Goal: Transaction & Acquisition: Subscribe to service/newsletter

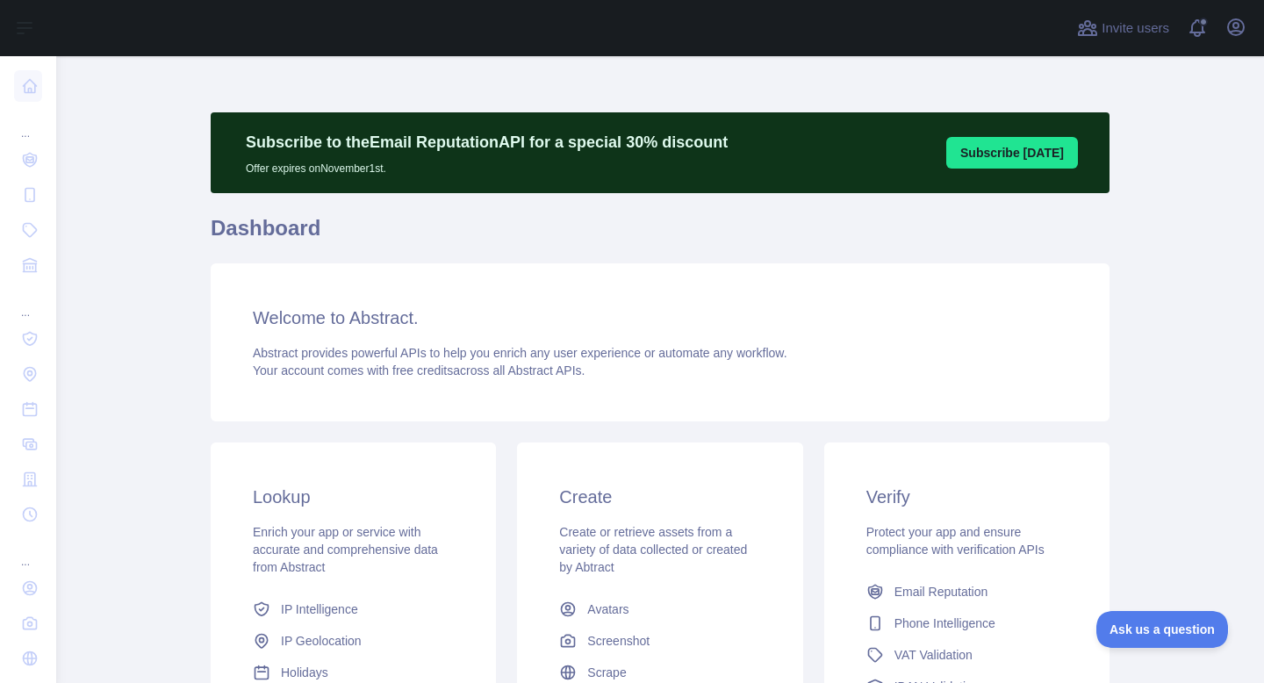
click at [1034, 161] on button "Subscribe [DATE]" at bounding box center [1012, 153] width 132 height 32
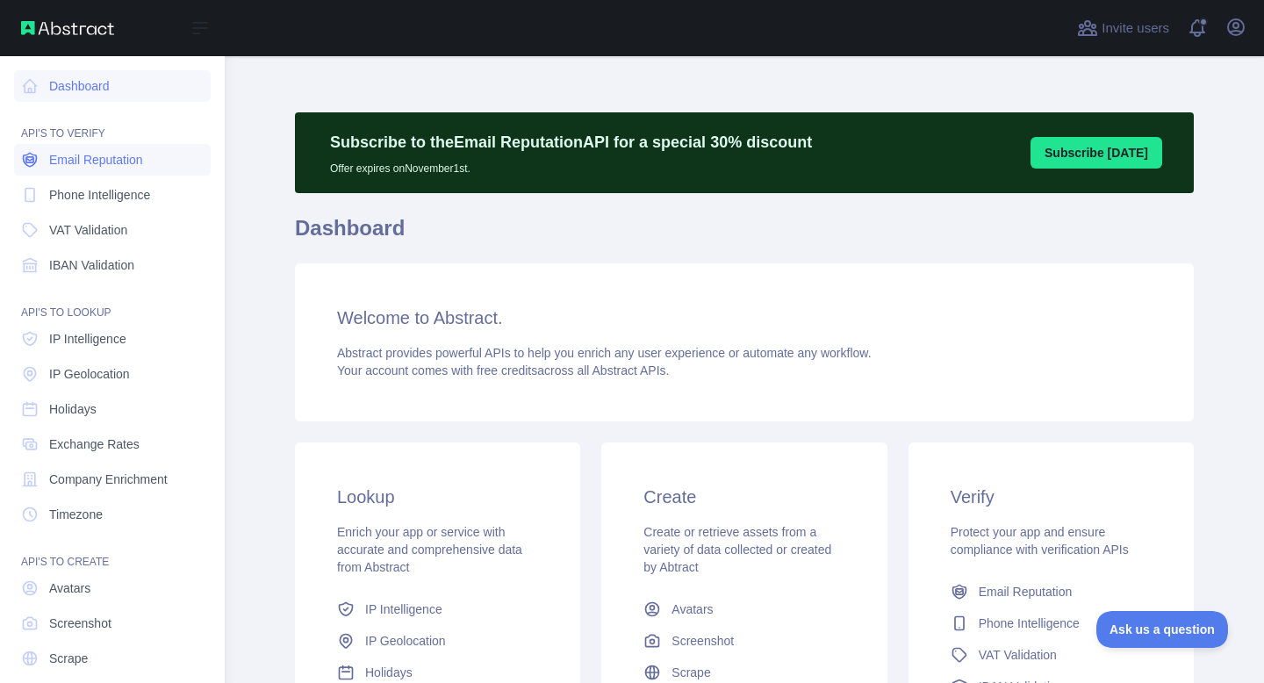
click at [93, 162] on span "Email Reputation" at bounding box center [96, 160] width 94 height 18
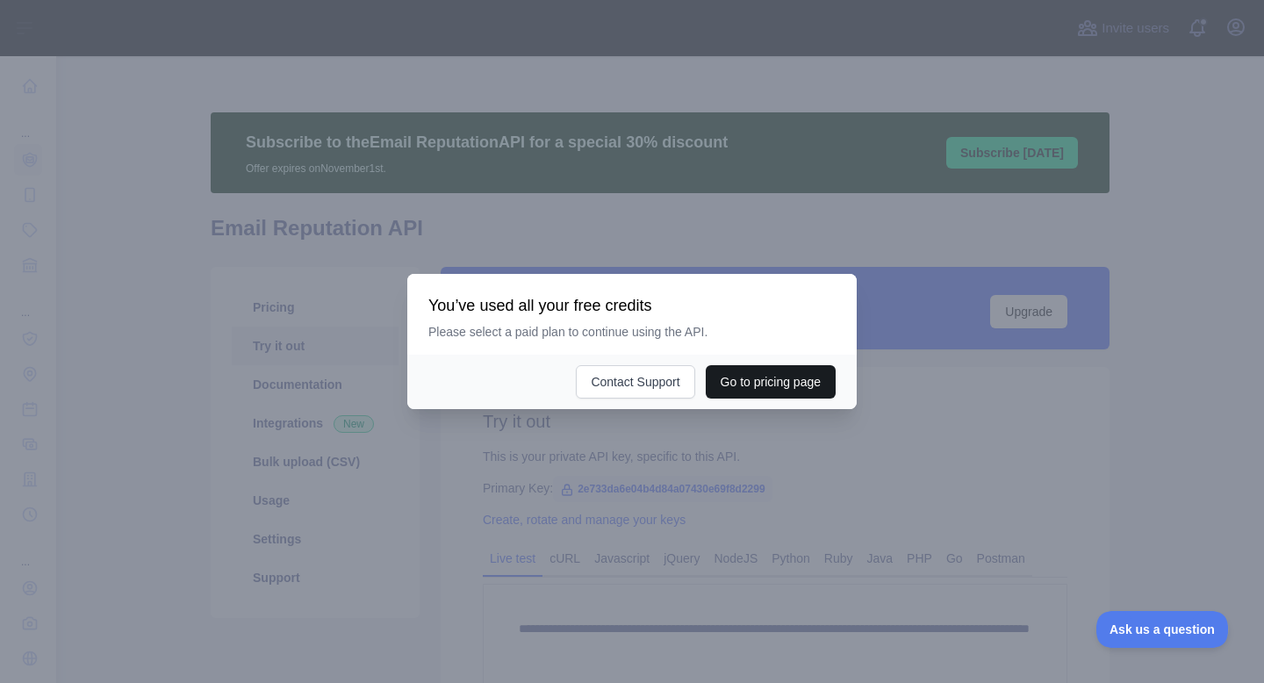
click at [734, 396] on button "Go to pricing page" at bounding box center [771, 381] width 130 height 33
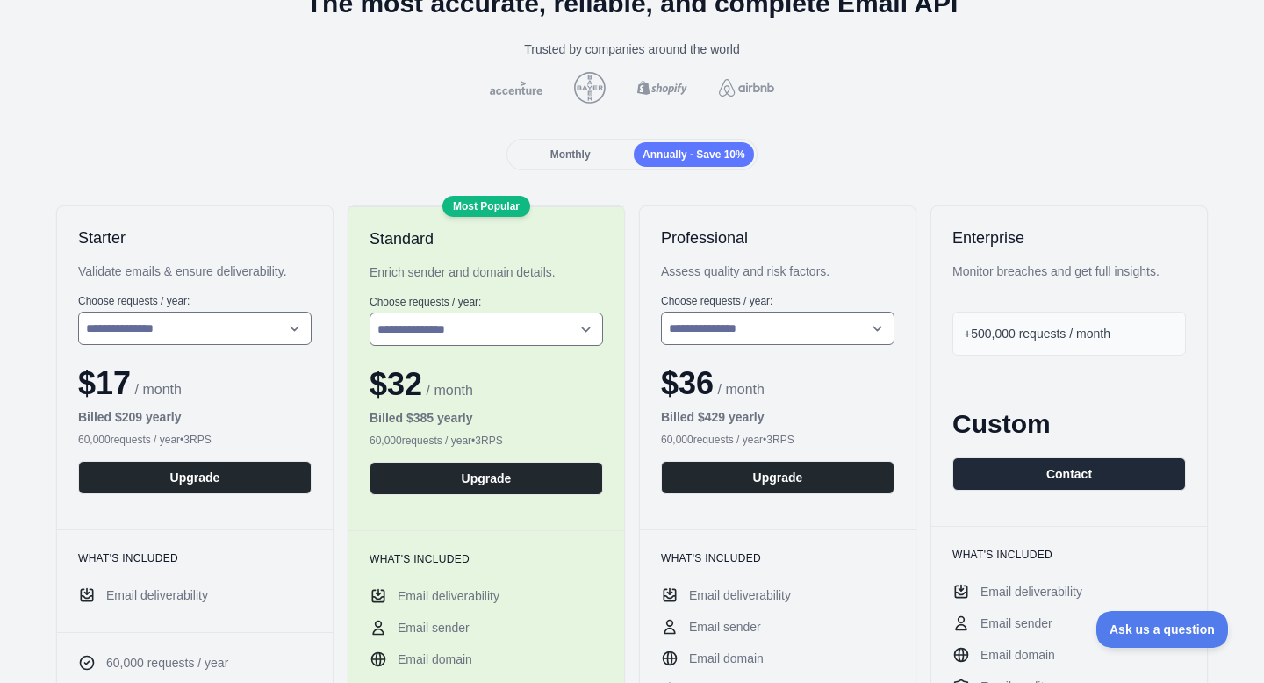
scroll to position [121, 0]
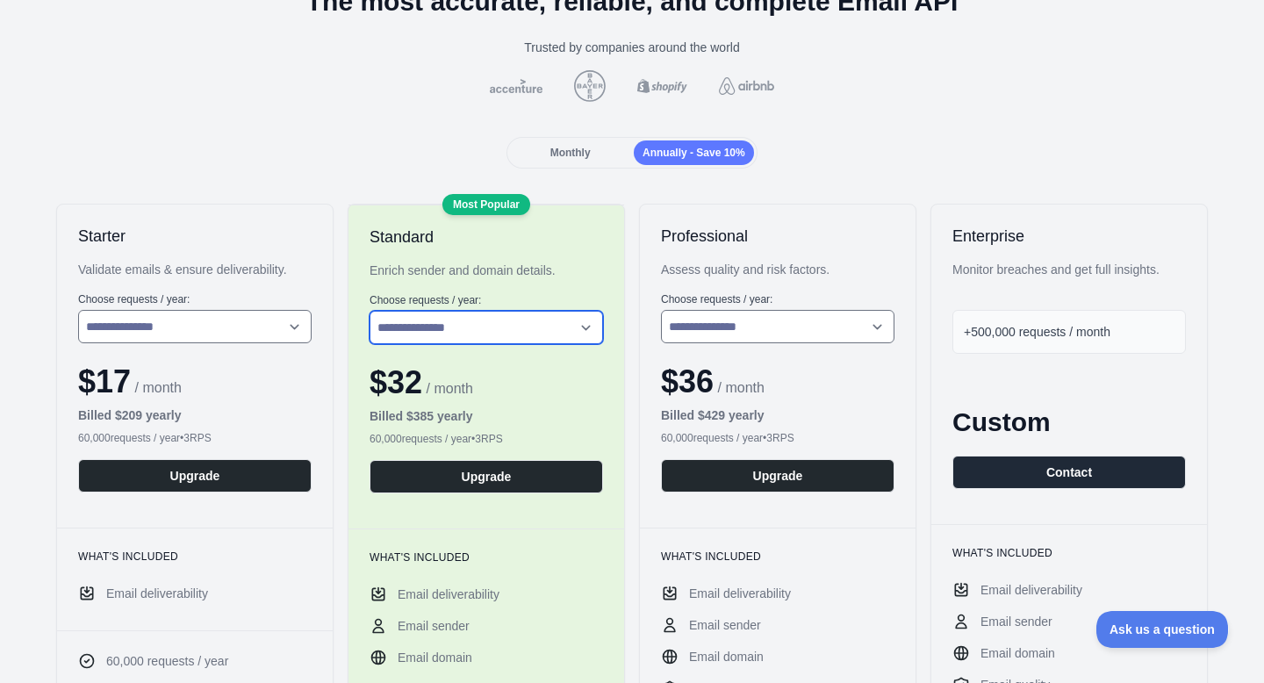
click at [471, 341] on select "**********" at bounding box center [485, 327] width 233 height 33
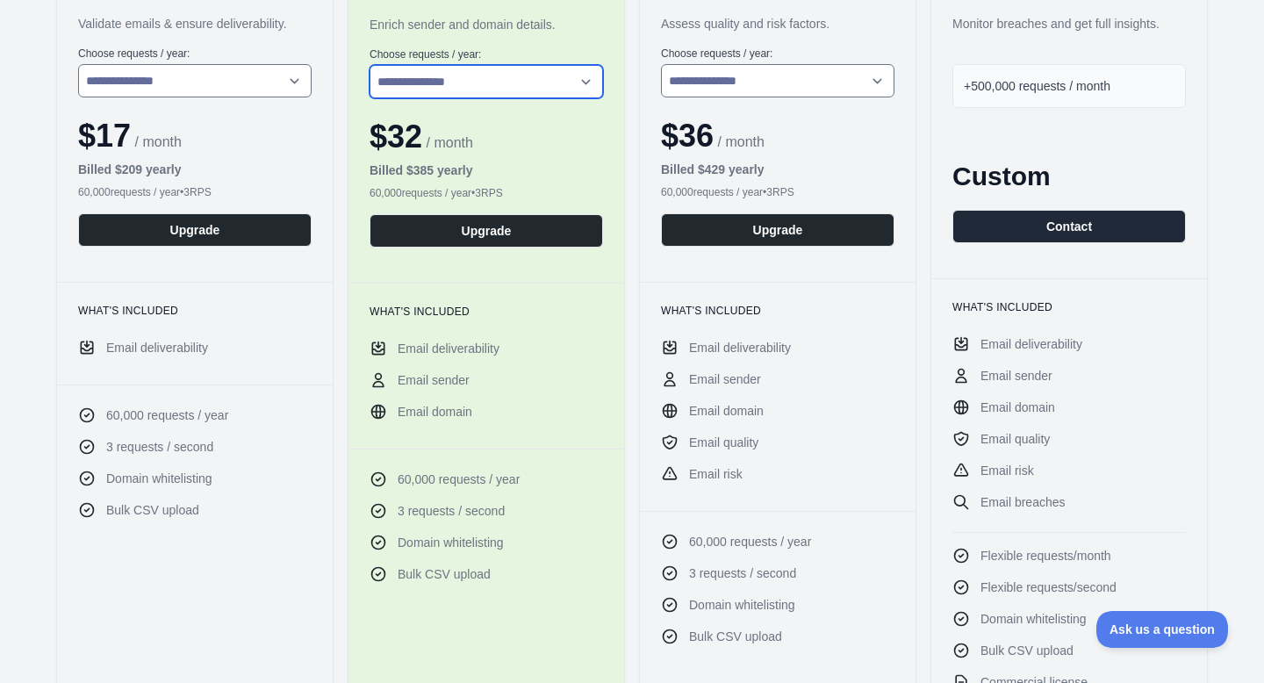
scroll to position [355, 0]
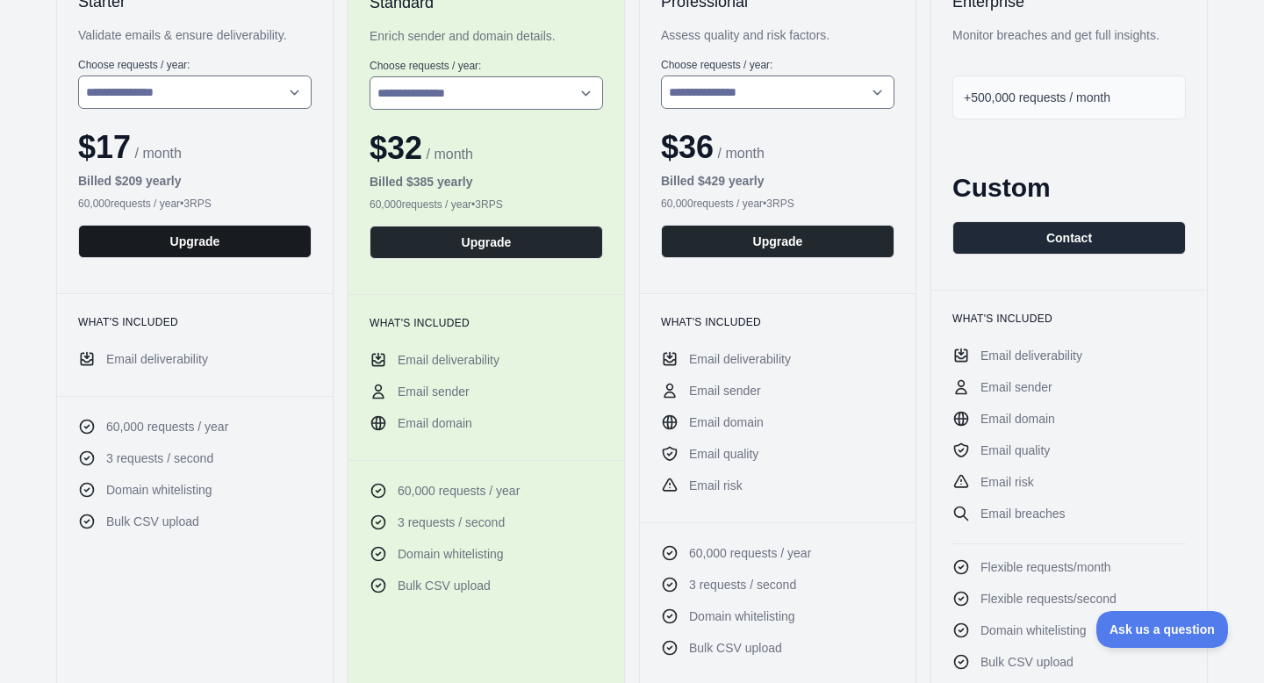
click at [248, 245] on button "Upgrade" at bounding box center [194, 241] width 233 height 33
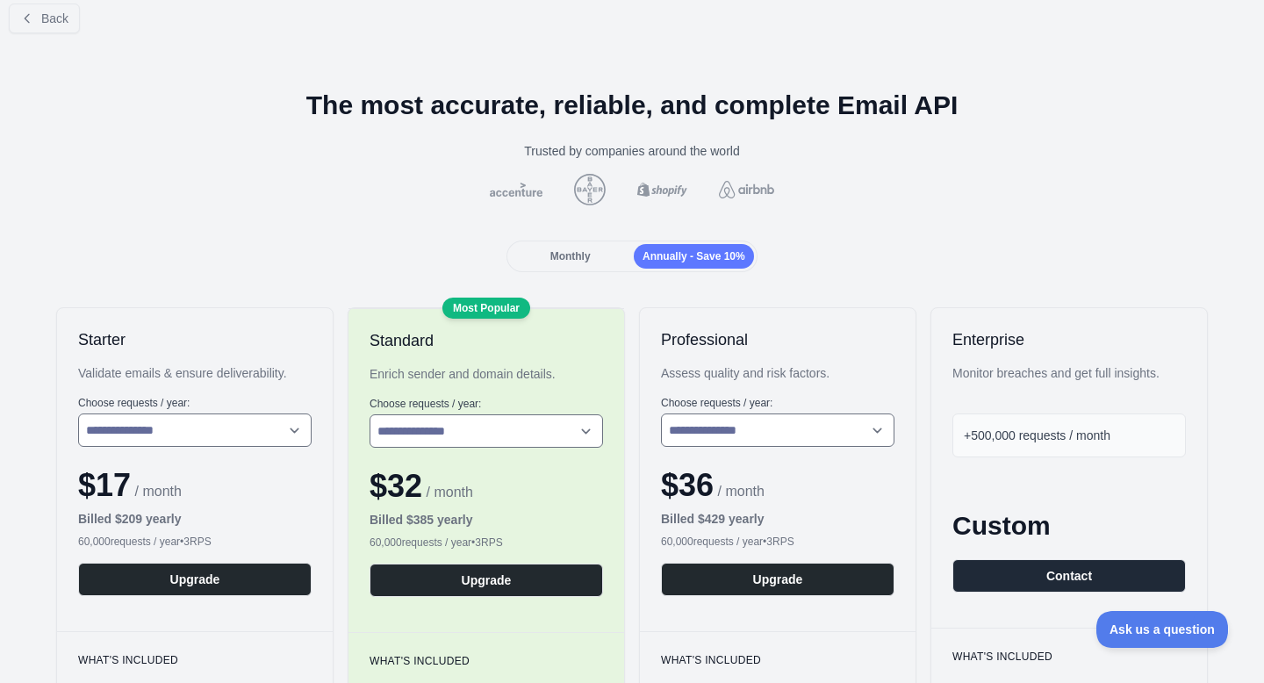
click at [580, 252] on span "Monthly" at bounding box center [570, 256] width 40 height 12
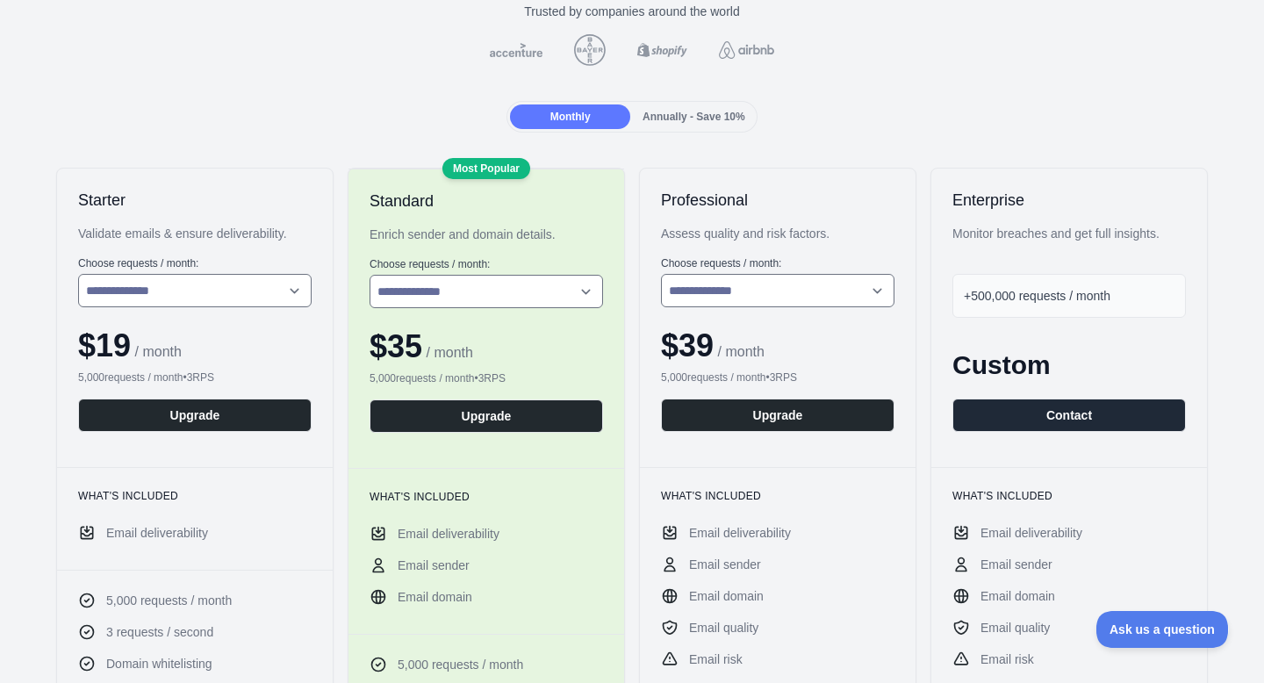
scroll to position [161, 0]
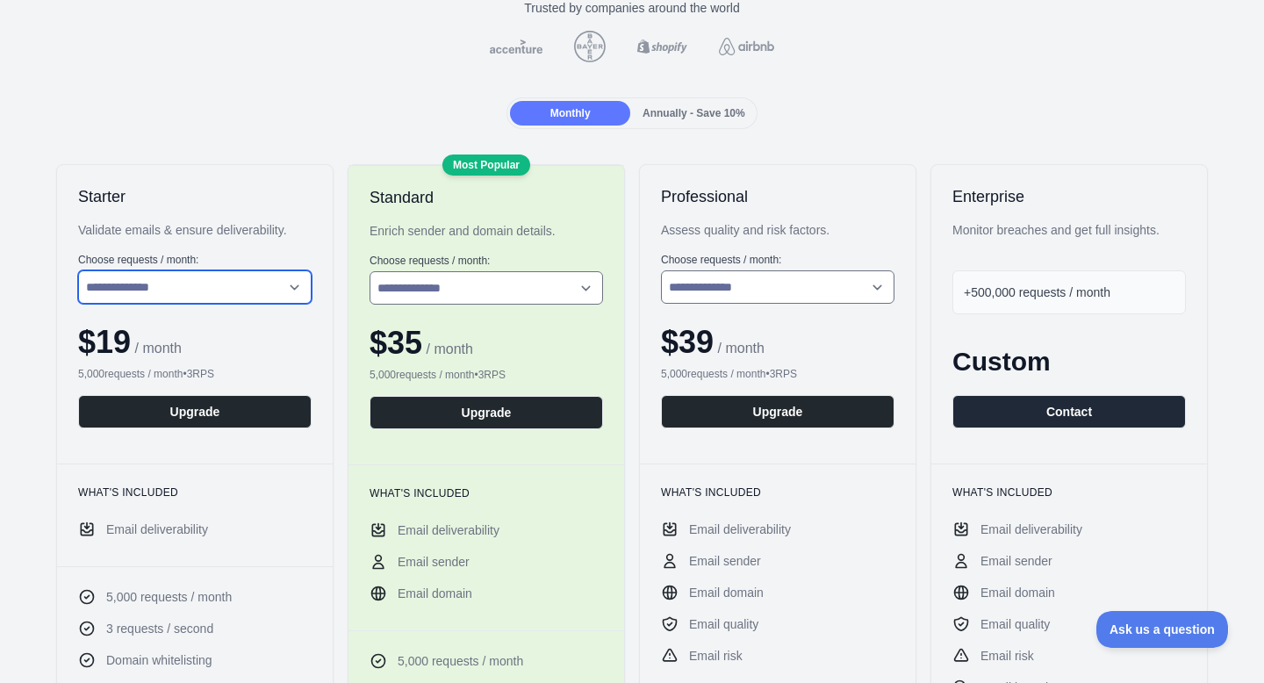
click at [245, 285] on select "**********" at bounding box center [194, 286] width 233 height 33
click at [685, 115] on span "Annually - Save 10%" at bounding box center [693, 113] width 103 height 12
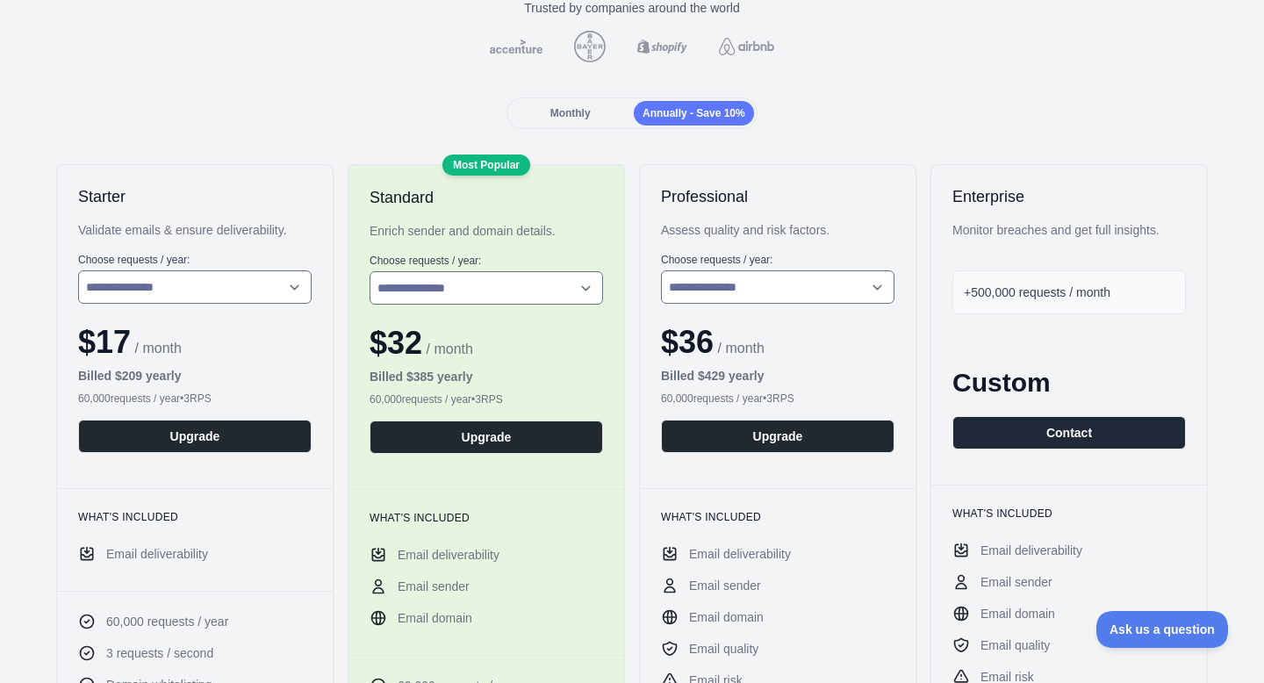
click at [556, 107] on span "Monthly" at bounding box center [570, 113] width 40 height 12
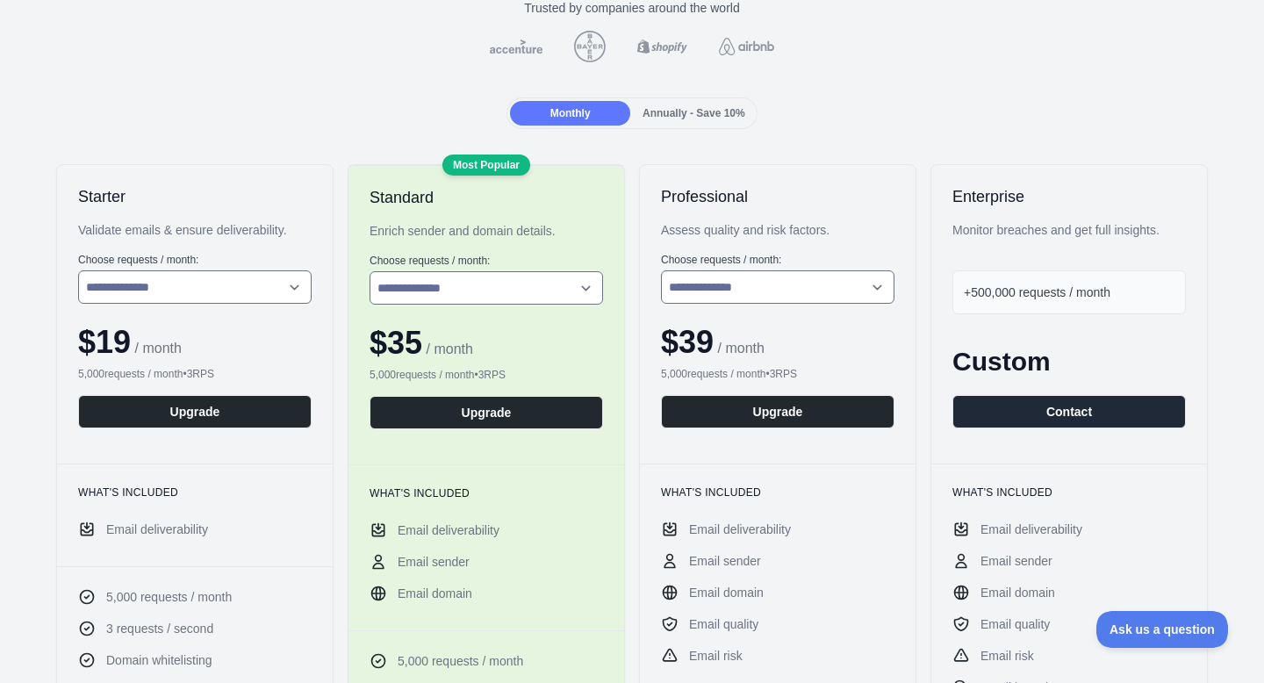
click at [702, 111] on span "Annually - Save 10%" at bounding box center [693, 113] width 103 height 12
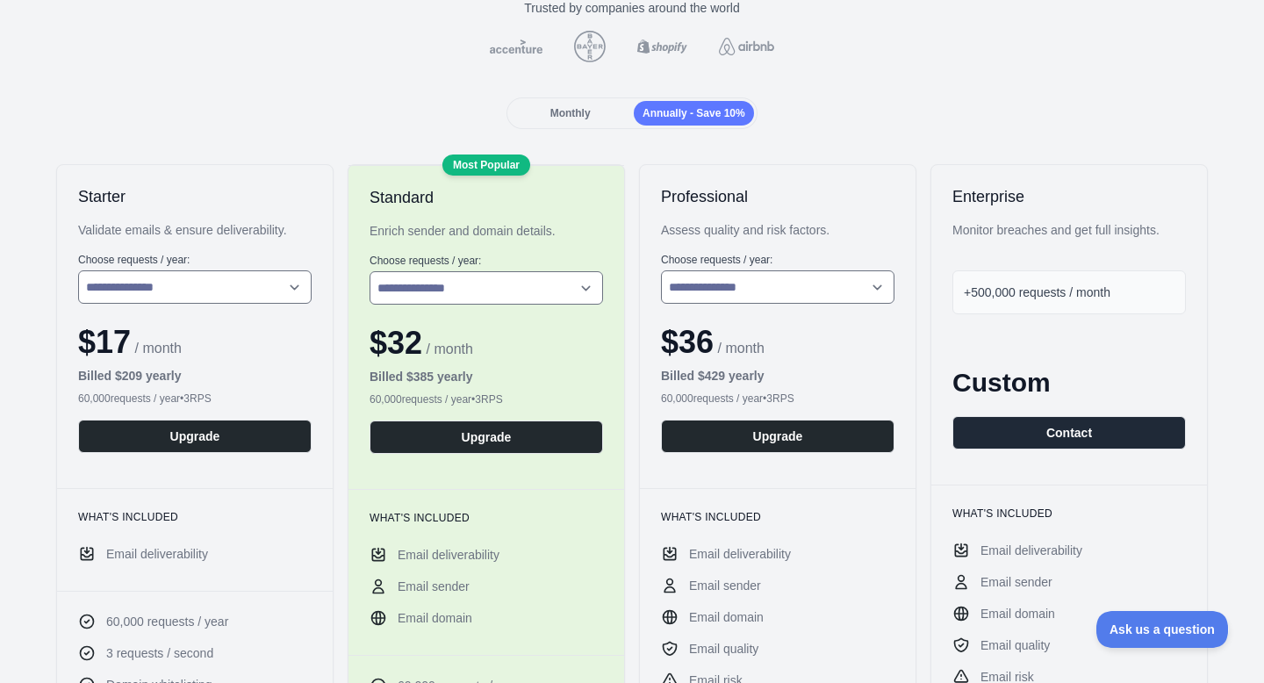
click at [612, 116] on div "Monthly" at bounding box center [570, 113] width 120 height 25
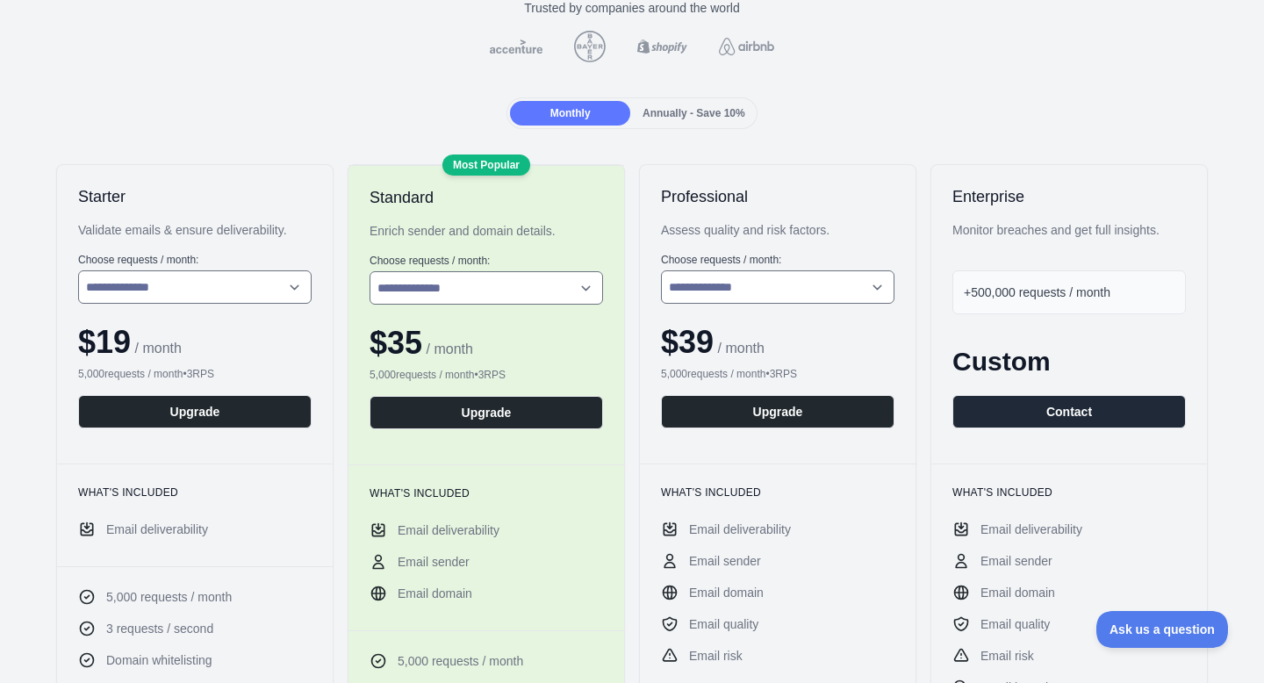
click at [698, 121] on div "Annually - Save 10%" at bounding box center [694, 113] width 120 height 25
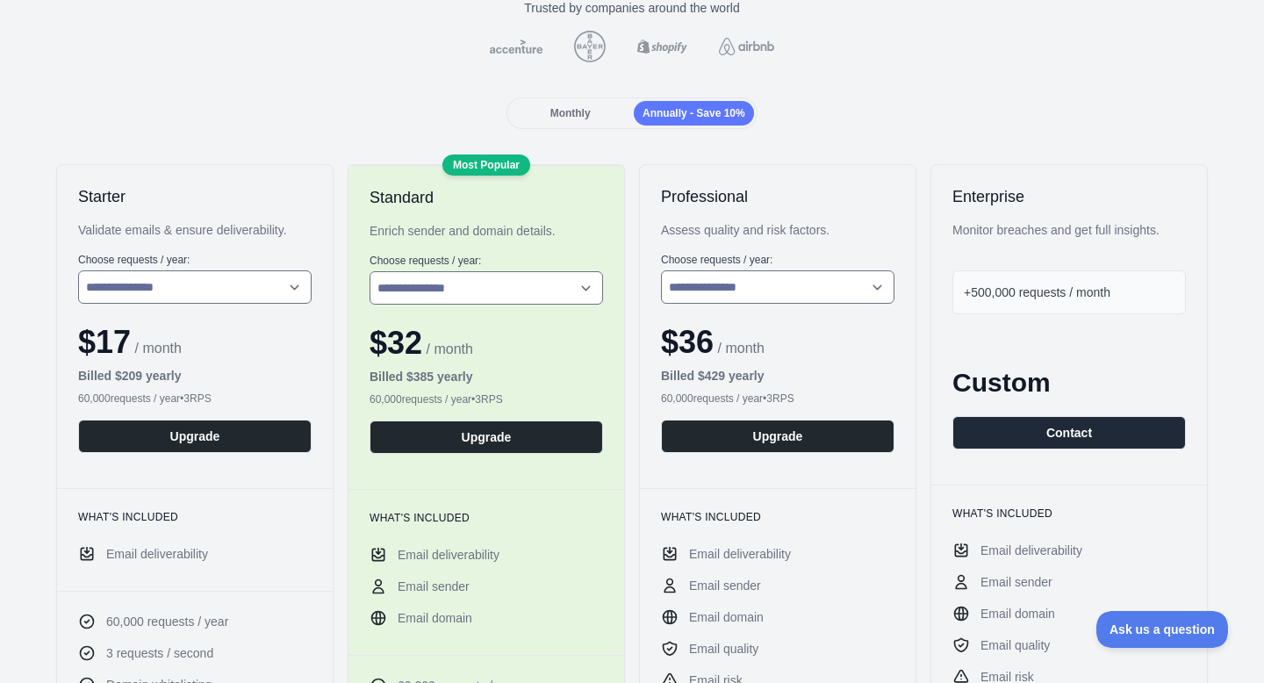
click at [584, 121] on div "Monthly" at bounding box center [570, 113] width 120 height 25
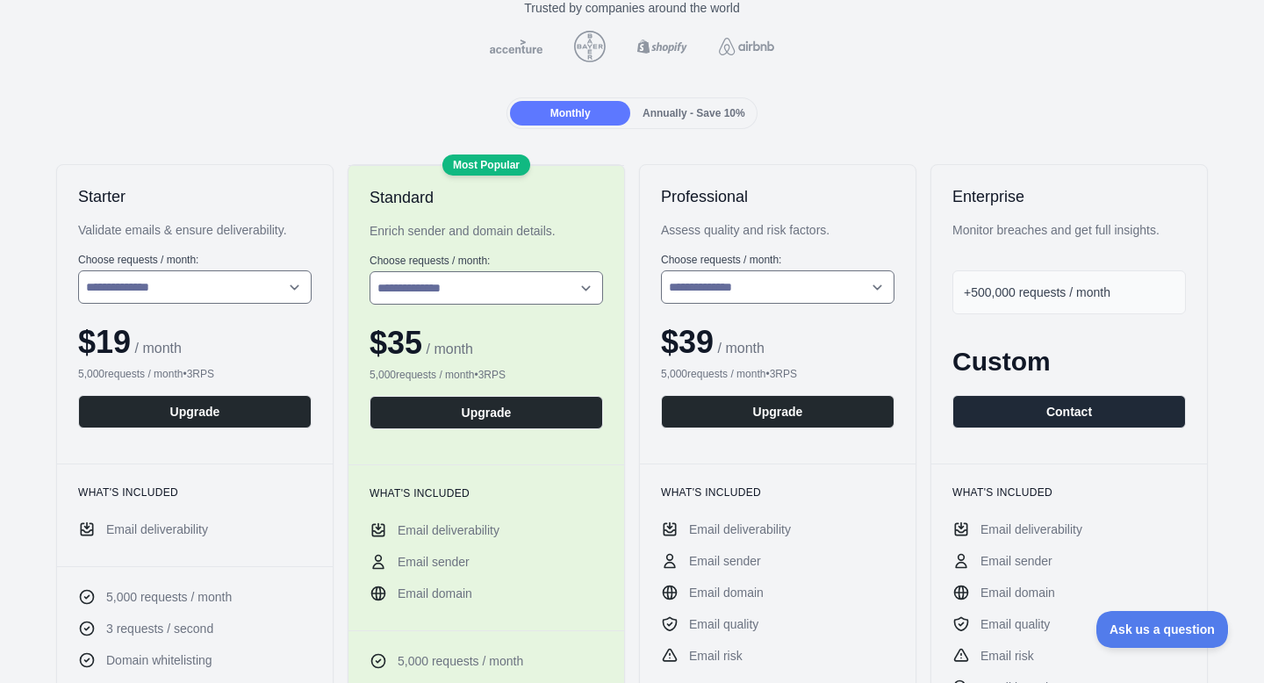
click at [686, 124] on div "Annually - Save 10%" at bounding box center [694, 113] width 120 height 25
